Goal: Find specific page/section: Find specific page/section

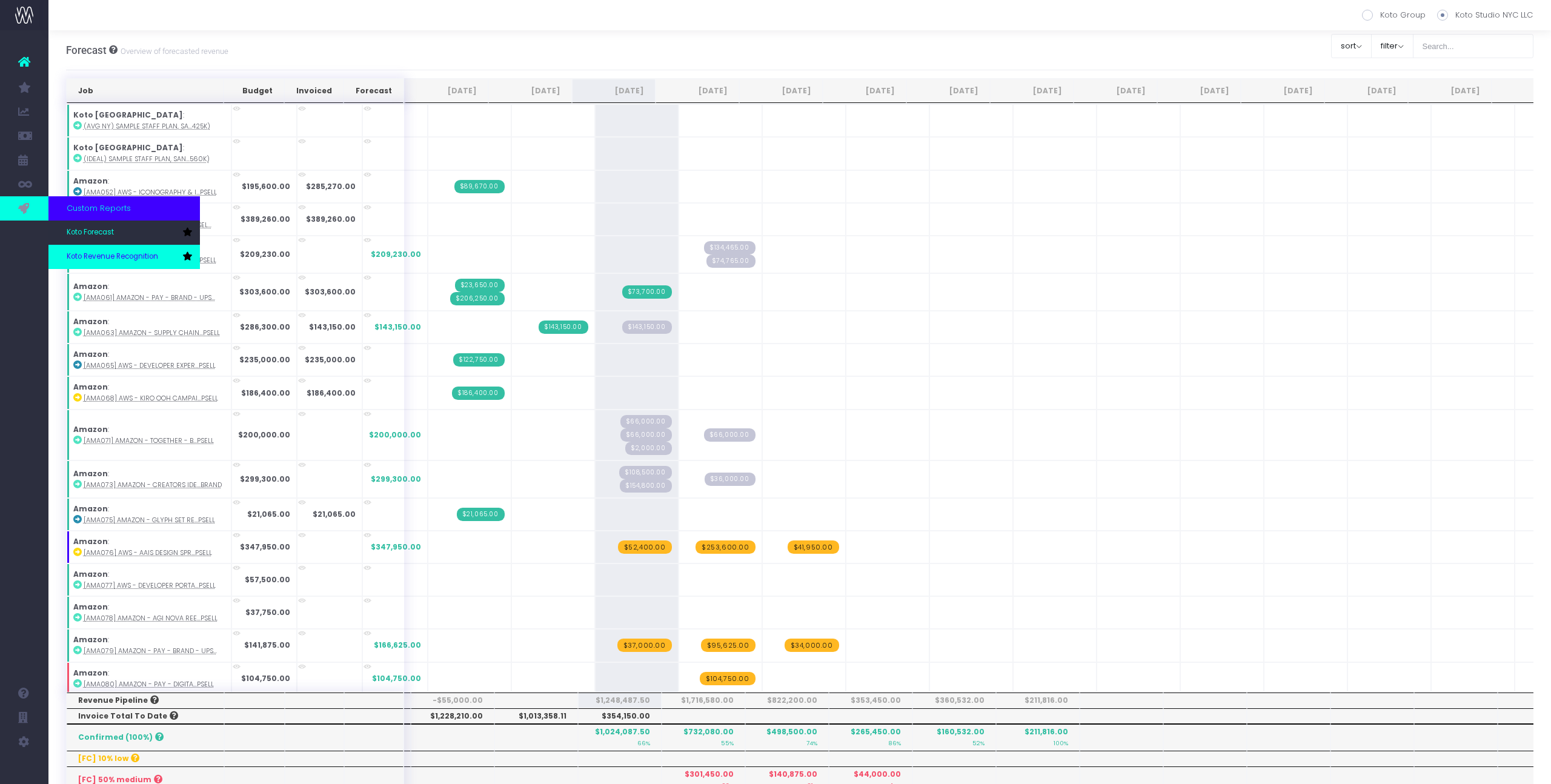
click at [106, 256] on span "Koto Revenue Recognition" at bounding box center [112, 257] width 91 height 10
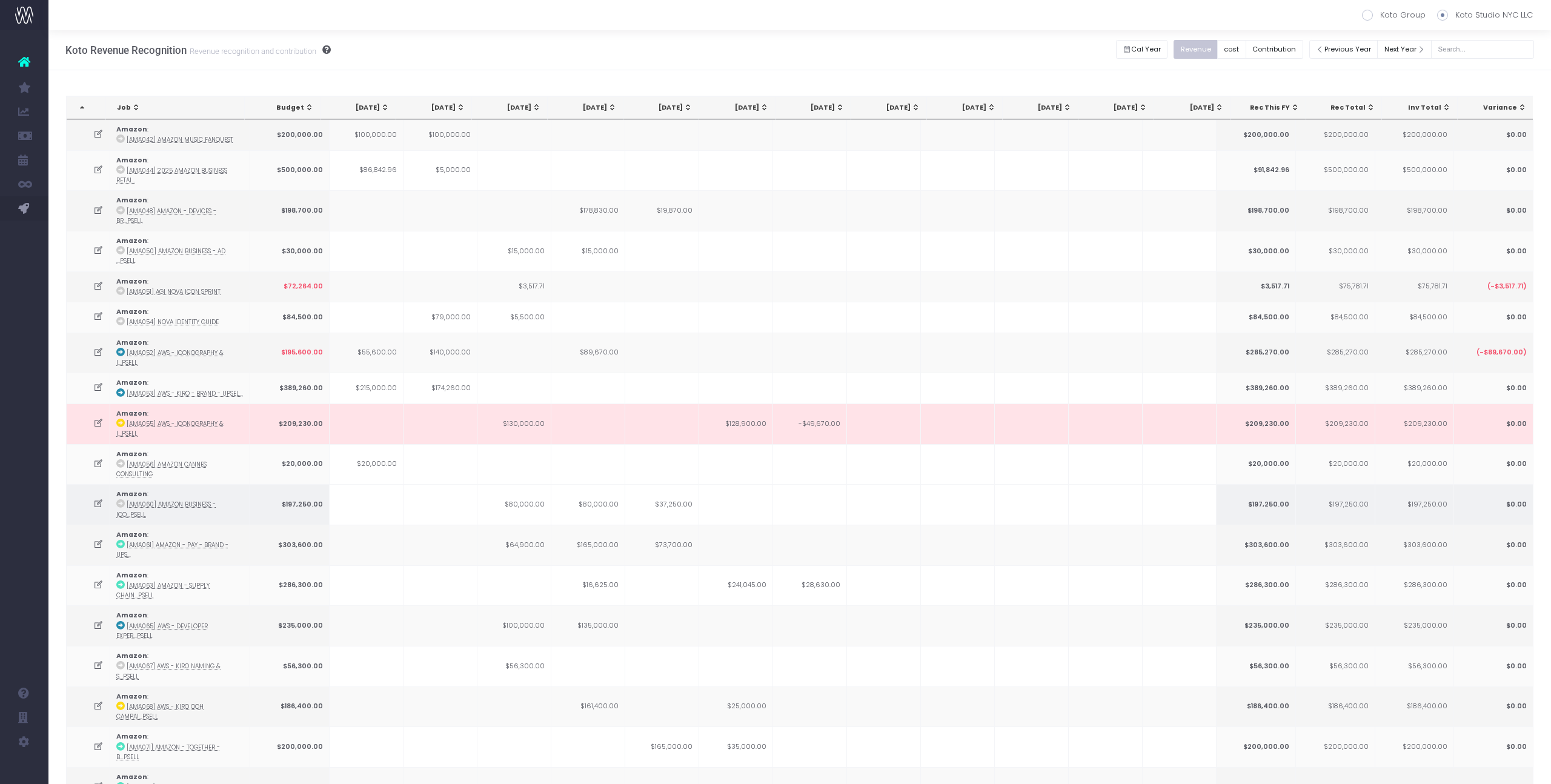
click at [464, 484] on td at bounding box center [441, 504] width 74 height 41
click at [1482, 46] on input "text" at bounding box center [1483, 49] width 103 height 19
type input "nex"
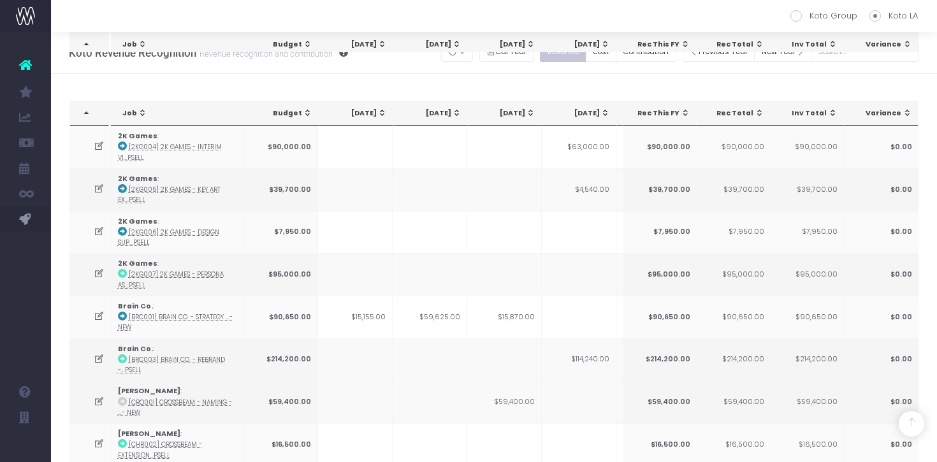
scroll to position [1287, 0]
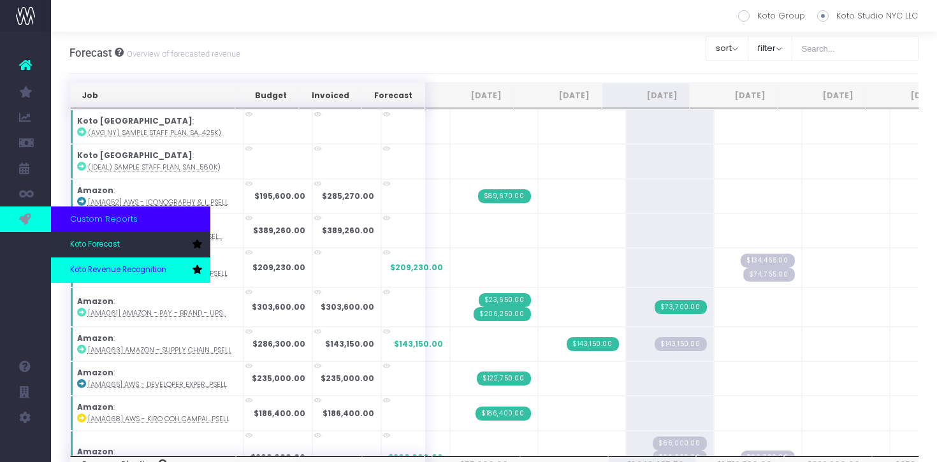
click at [78, 269] on span "Koto Revenue Recognition" at bounding box center [118, 270] width 96 height 11
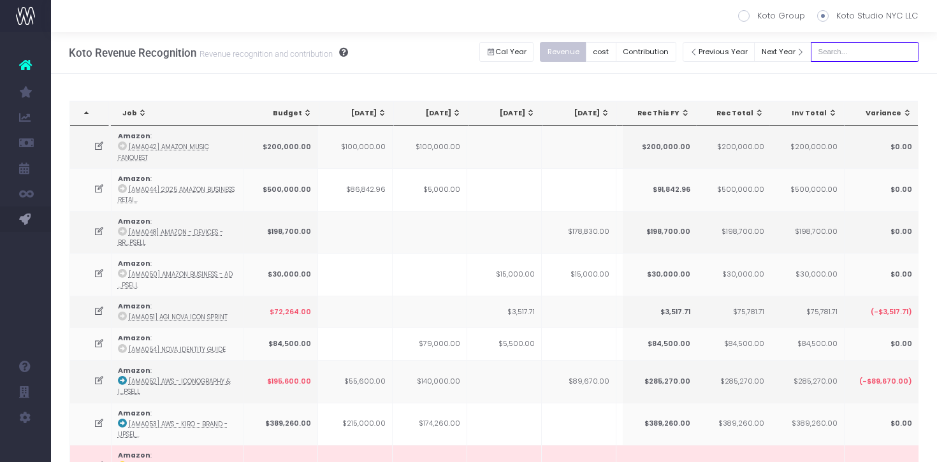
click at [875, 52] on input "text" at bounding box center [865, 52] width 108 height 20
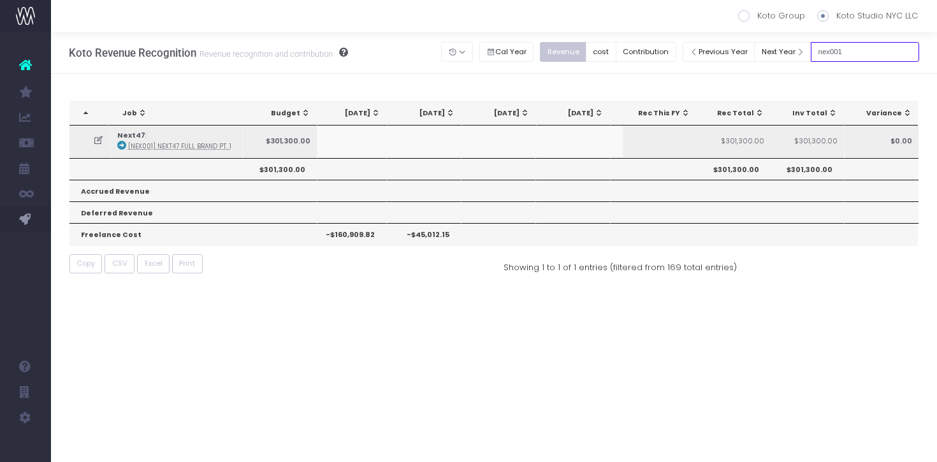
scroll to position [0, 382]
type input "nex001"
click at [97, 141] on icon at bounding box center [98, 140] width 11 height 11
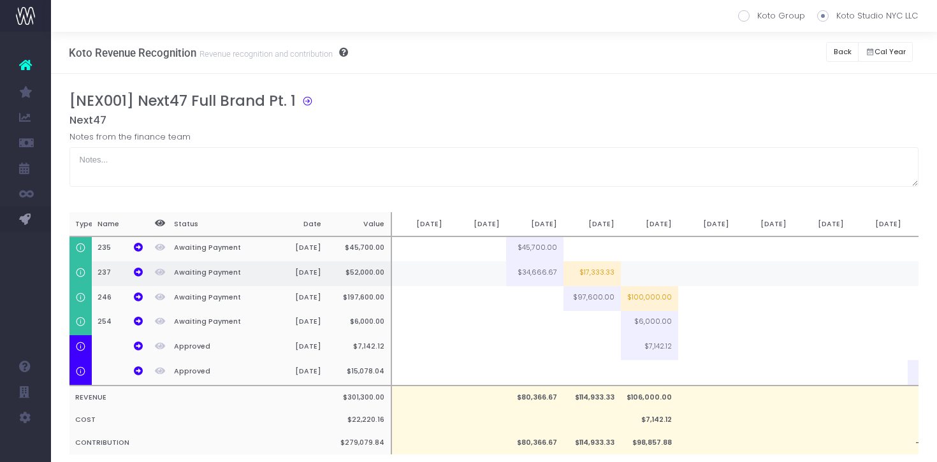
scroll to position [0, 103]
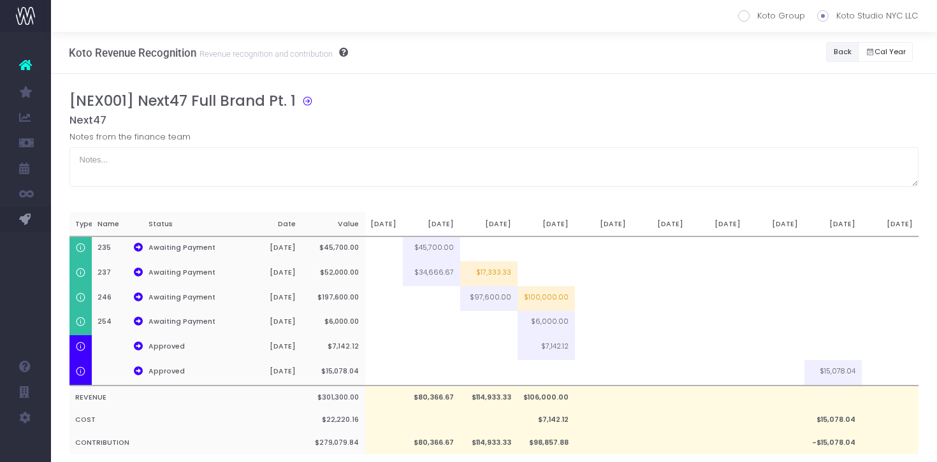
click at [844, 53] on button "Back" at bounding box center [842, 52] width 33 height 20
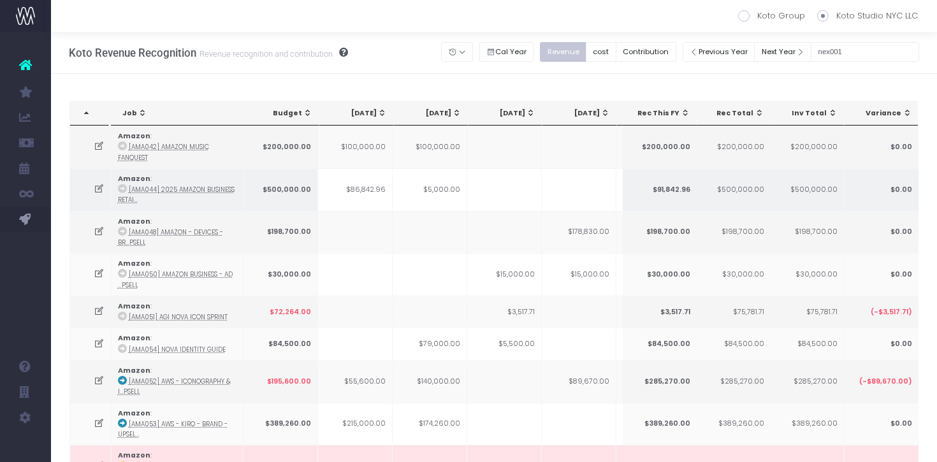
click at [467, 189] on td at bounding box center [504, 189] width 75 height 43
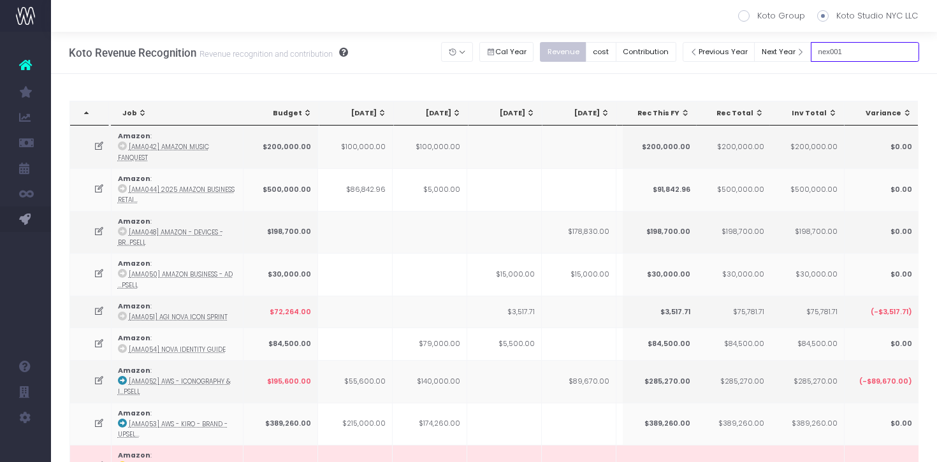
click at [877, 50] on input "nex001" at bounding box center [865, 52] width 108 height 20
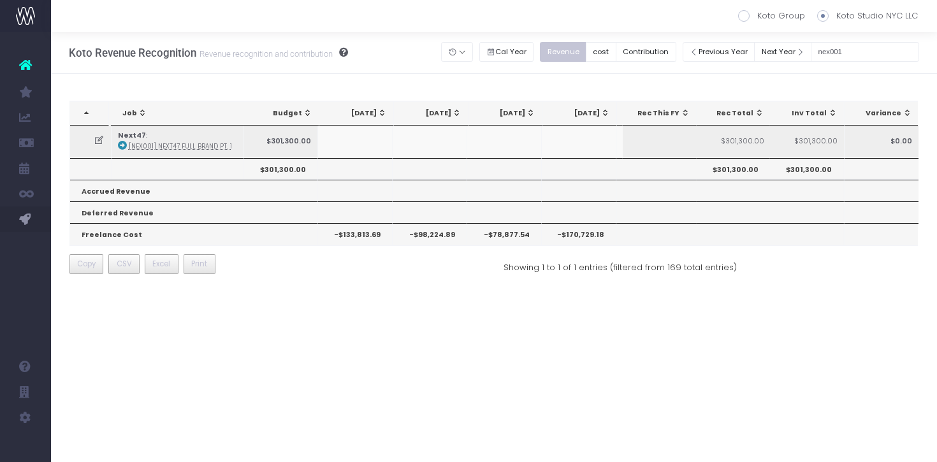
click at [98, 140] on icon at bounding box center [99, 140] width 11 height 11
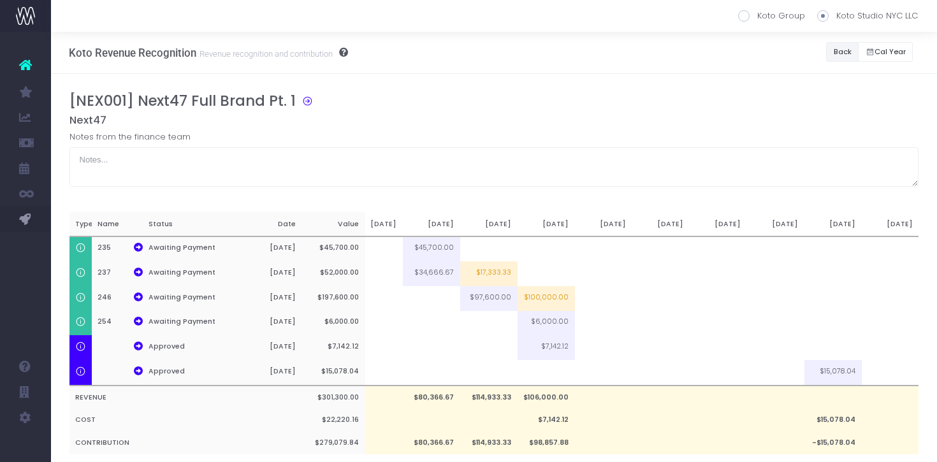
click at [848, 52] on button "Back" at bounding box center [842, 52] width 33 height 20
